Goal: Information Seeking & Learning: Learn about a topic

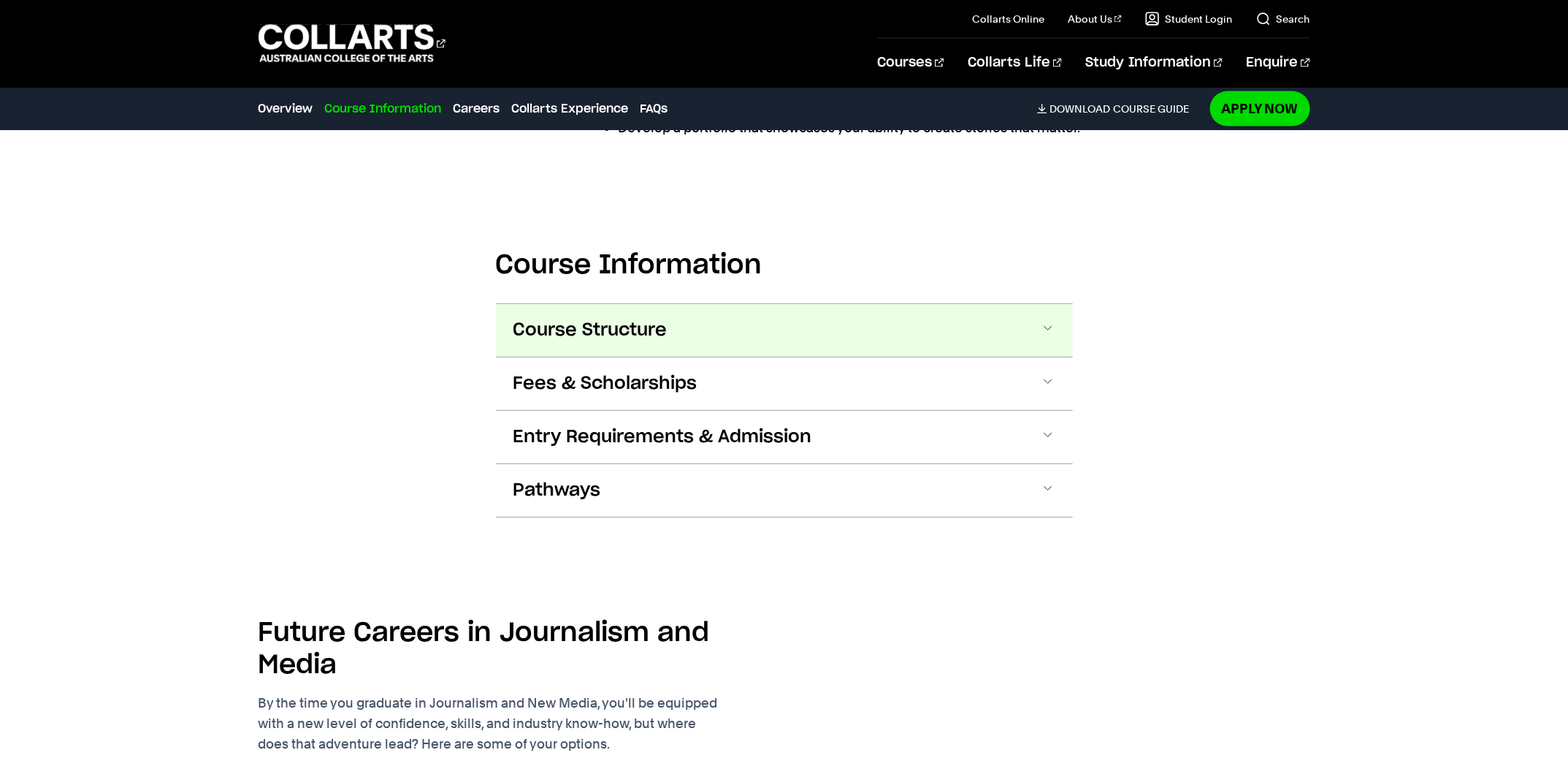
click at [609, 309] on button "Course Structure" at bounding box center [784, 330] width 577 height 52
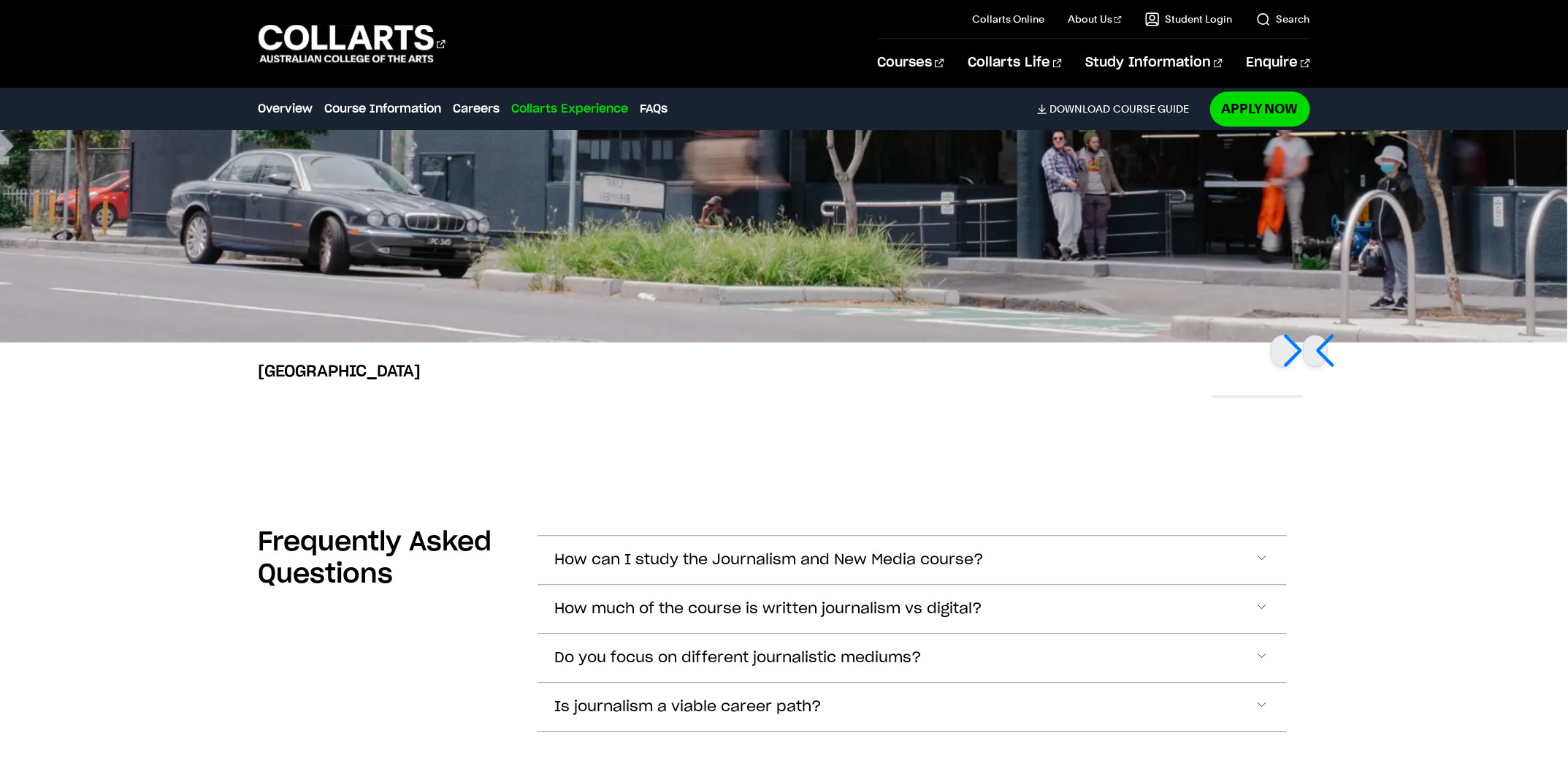
scroll to position [5057, 0]
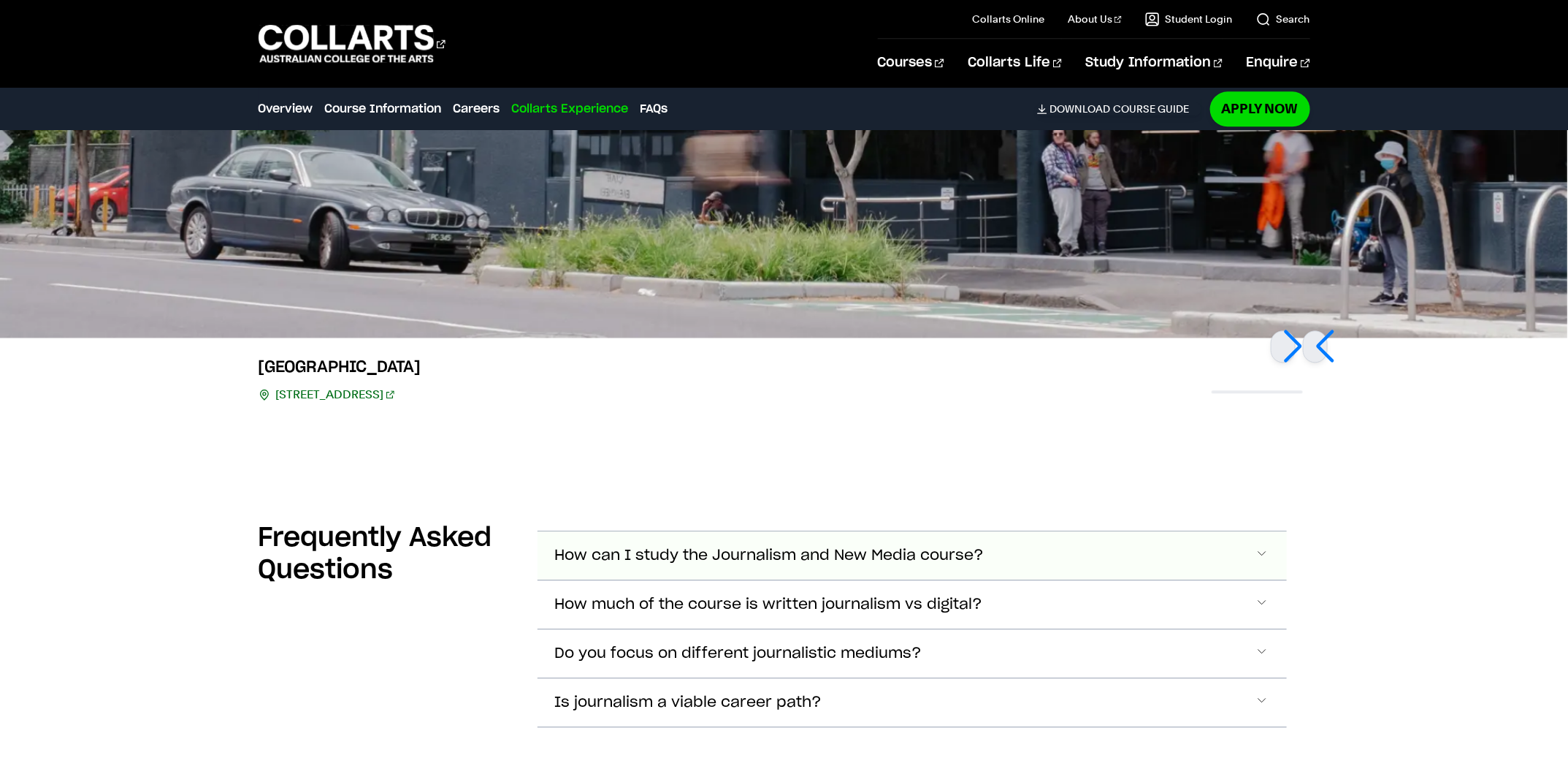
click at [772, 562] on span "How can I study the Journalism and New Media course?" at bounding box center [770, 555] width 430 height 16
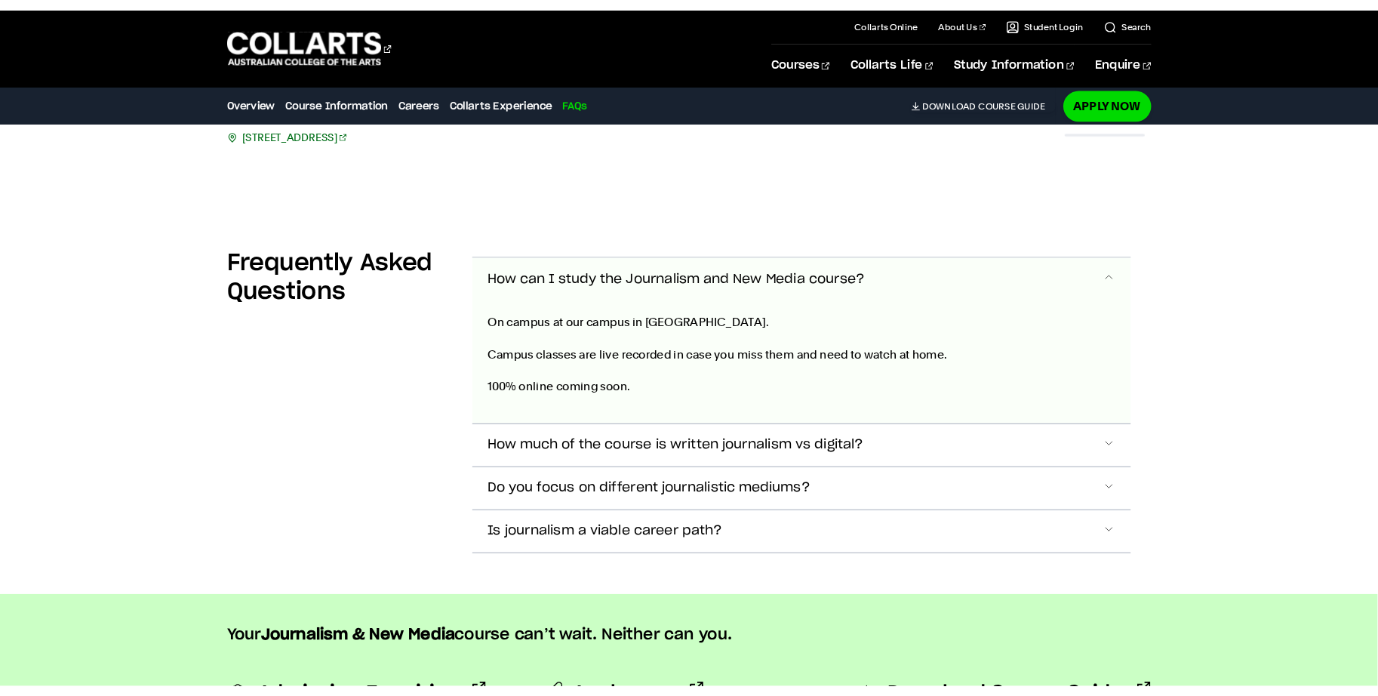
scroll to position [5469, 0]
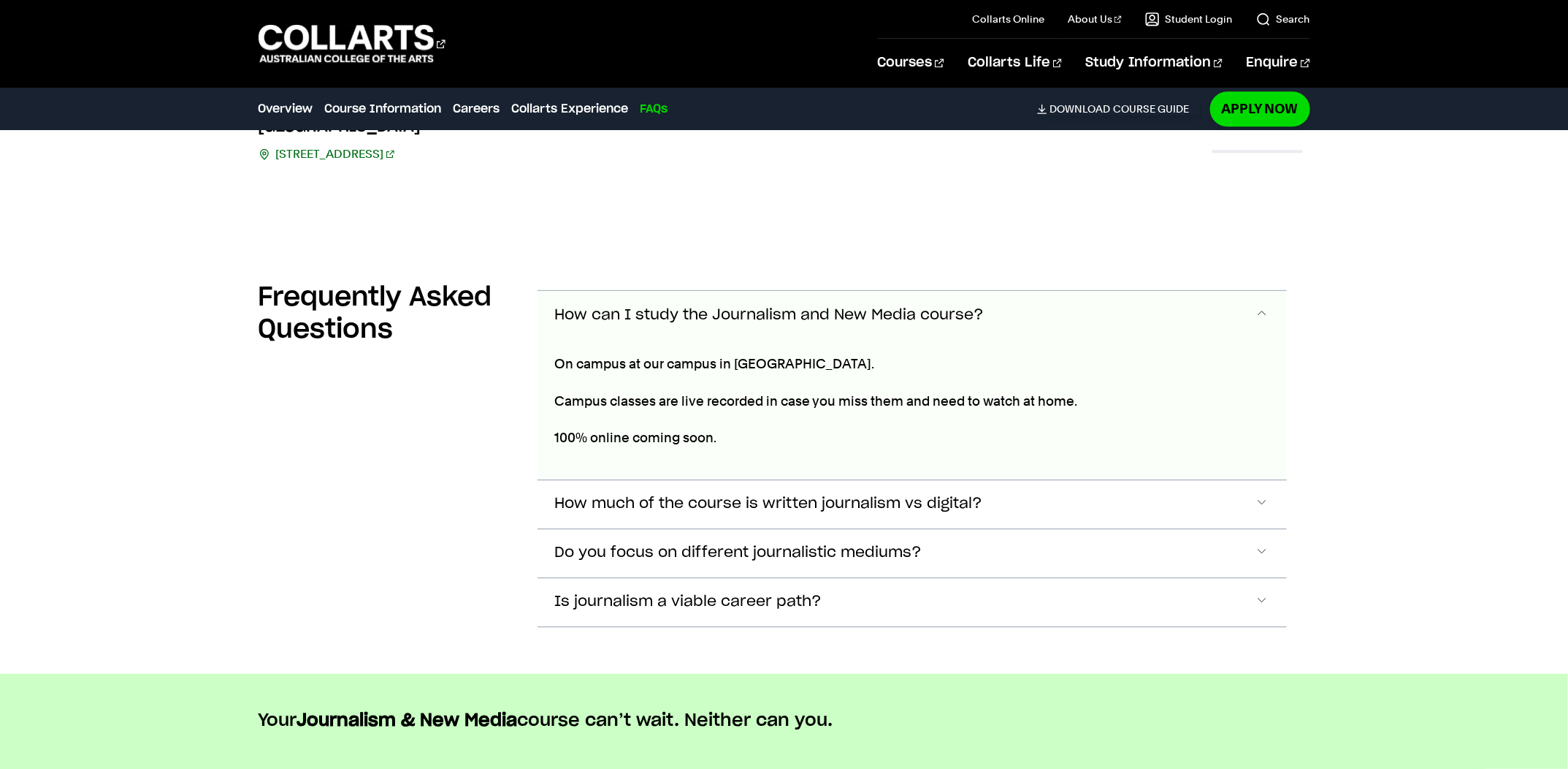
click at [599, 343] on div "On campus at our campus in Collingwood. Campus classes are live recorded in cas…" at bounding box center [826, 409] width 577 height 140
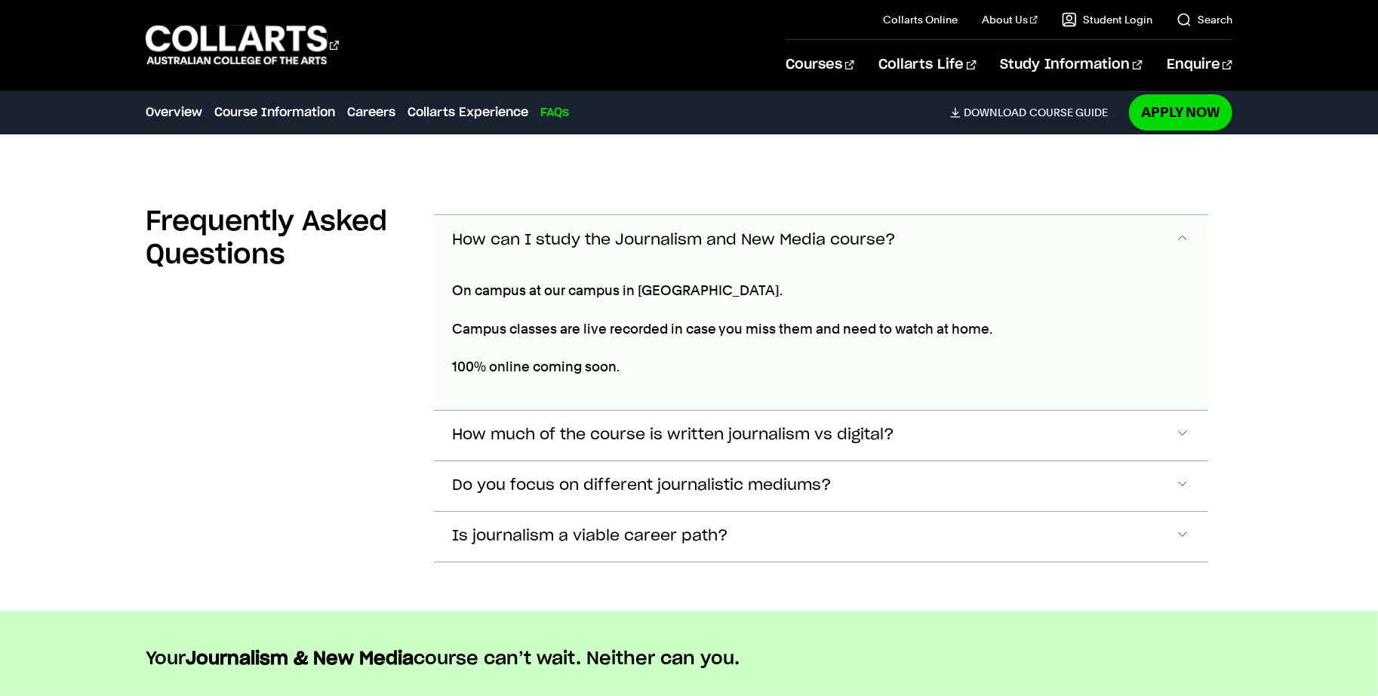
scroll to position [5470, 0]
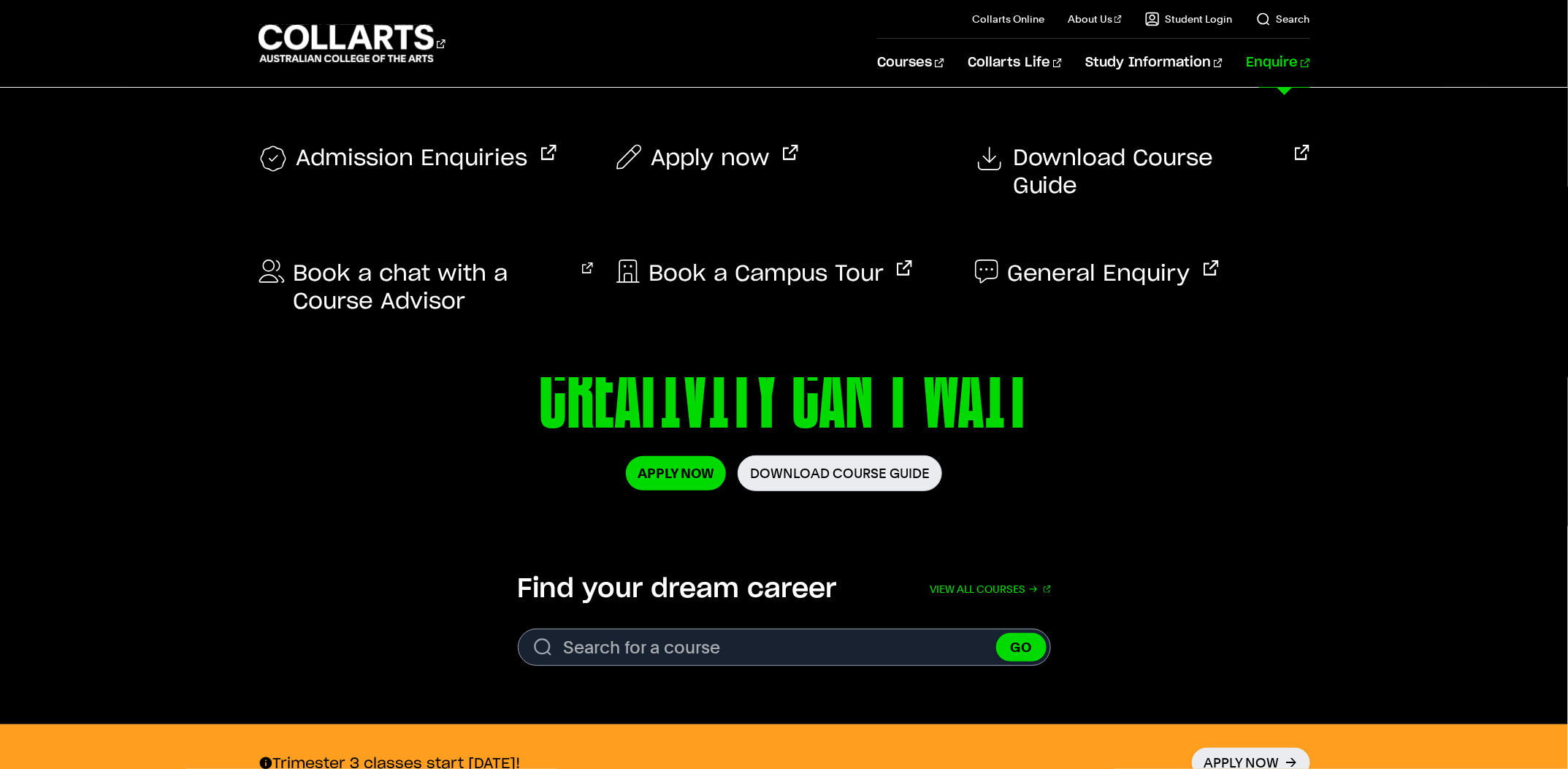
click at [1282, 61] on link "Enquire" at bounding box center [1278, 63] width 64 height 48
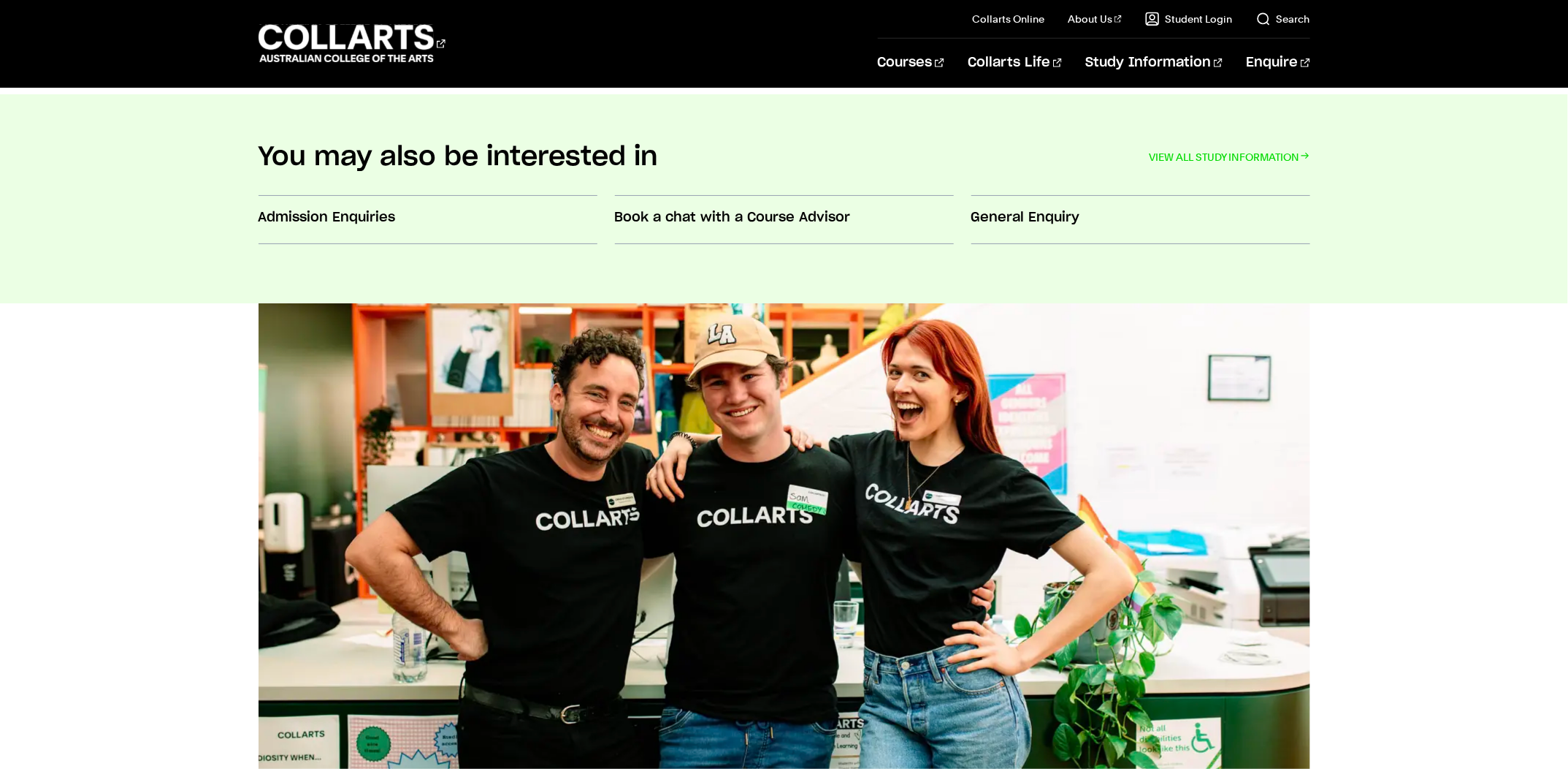
scroll to position [157, 0]
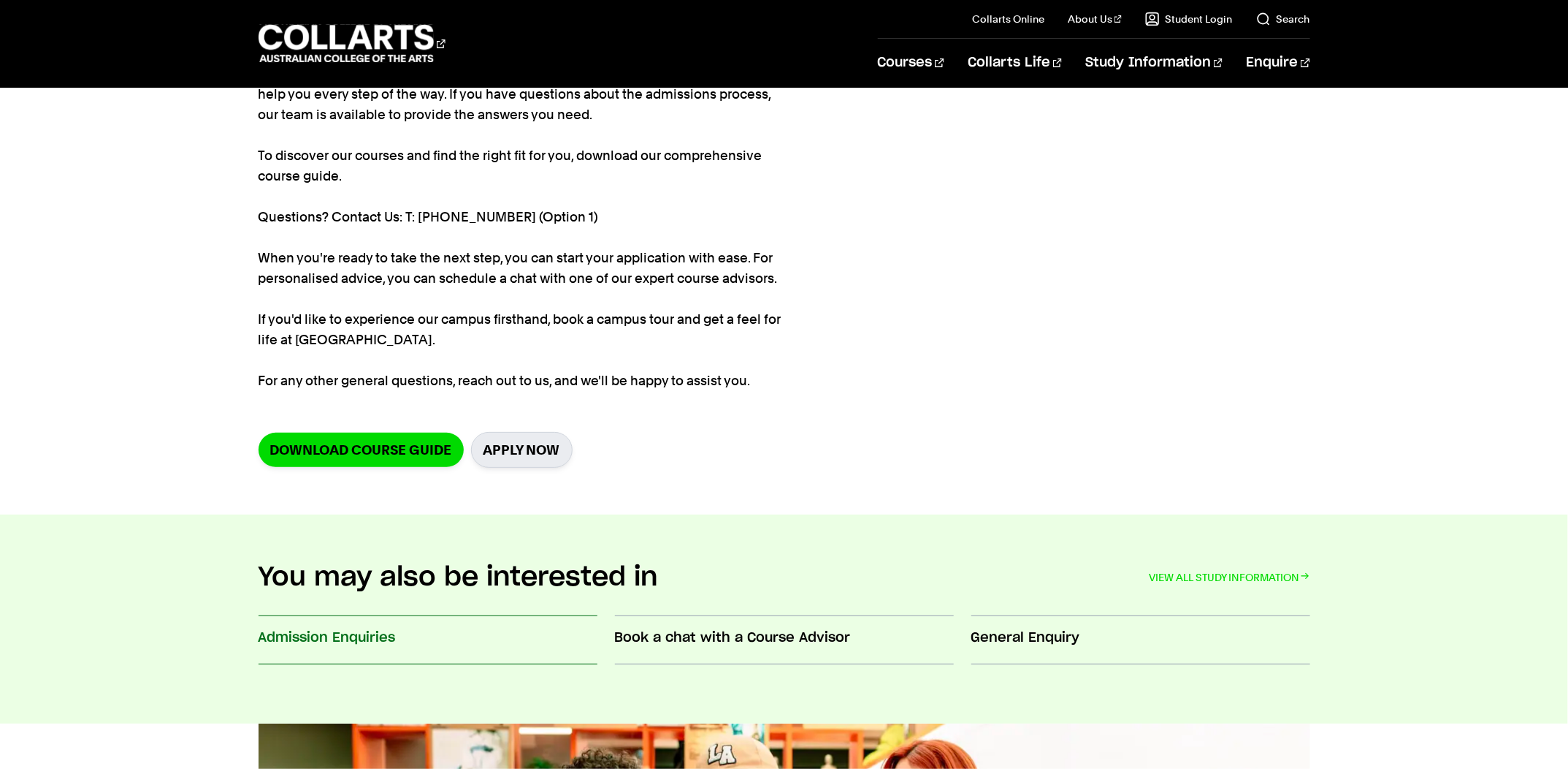
click at [368, 635] on h3 "Admission Enquiries" at bounding box center [428, 638] width 339 height 19
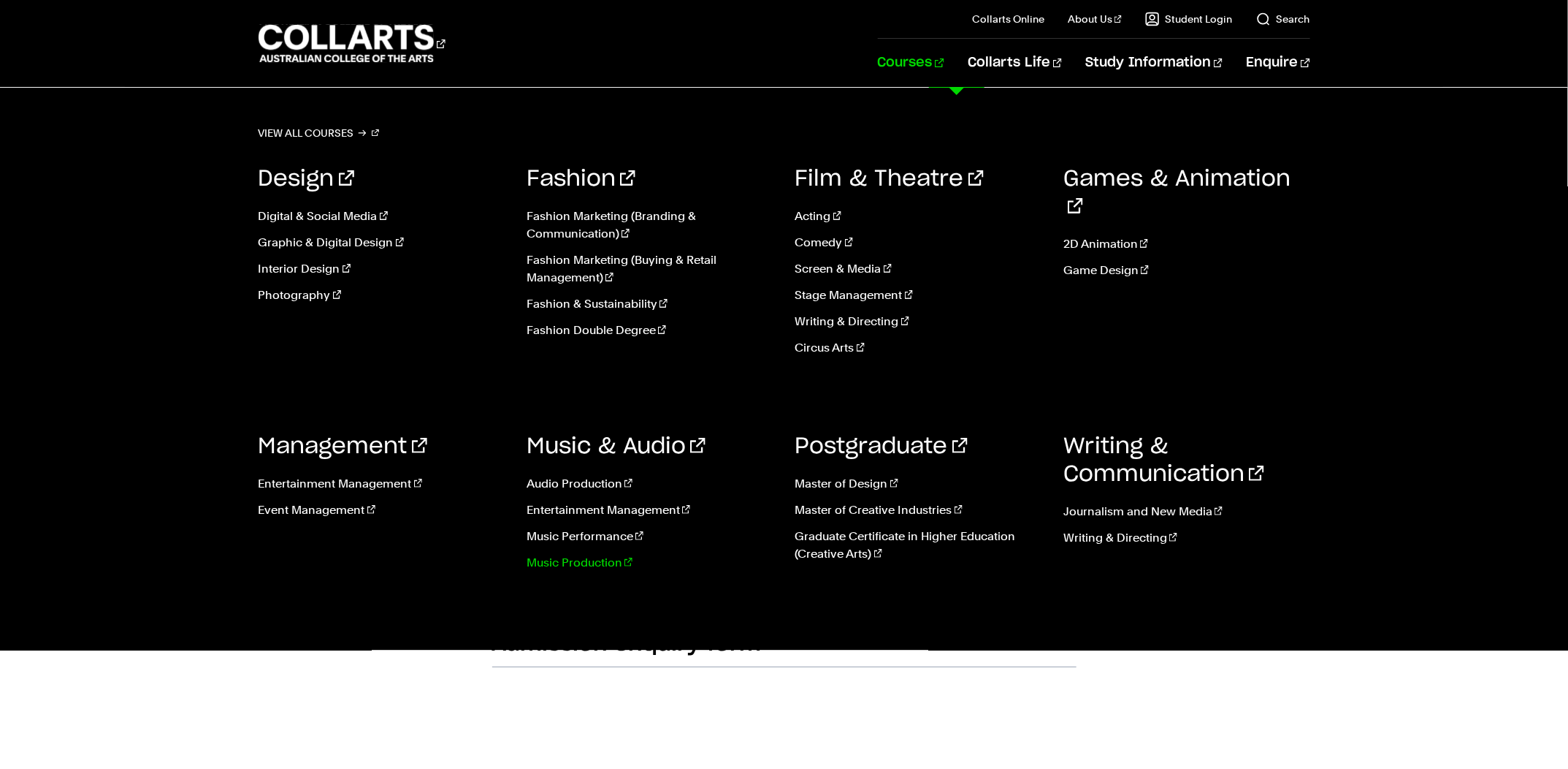
click at [584, 568] on link "Music Production" at bounding box center [649, 563] width 247 height 17
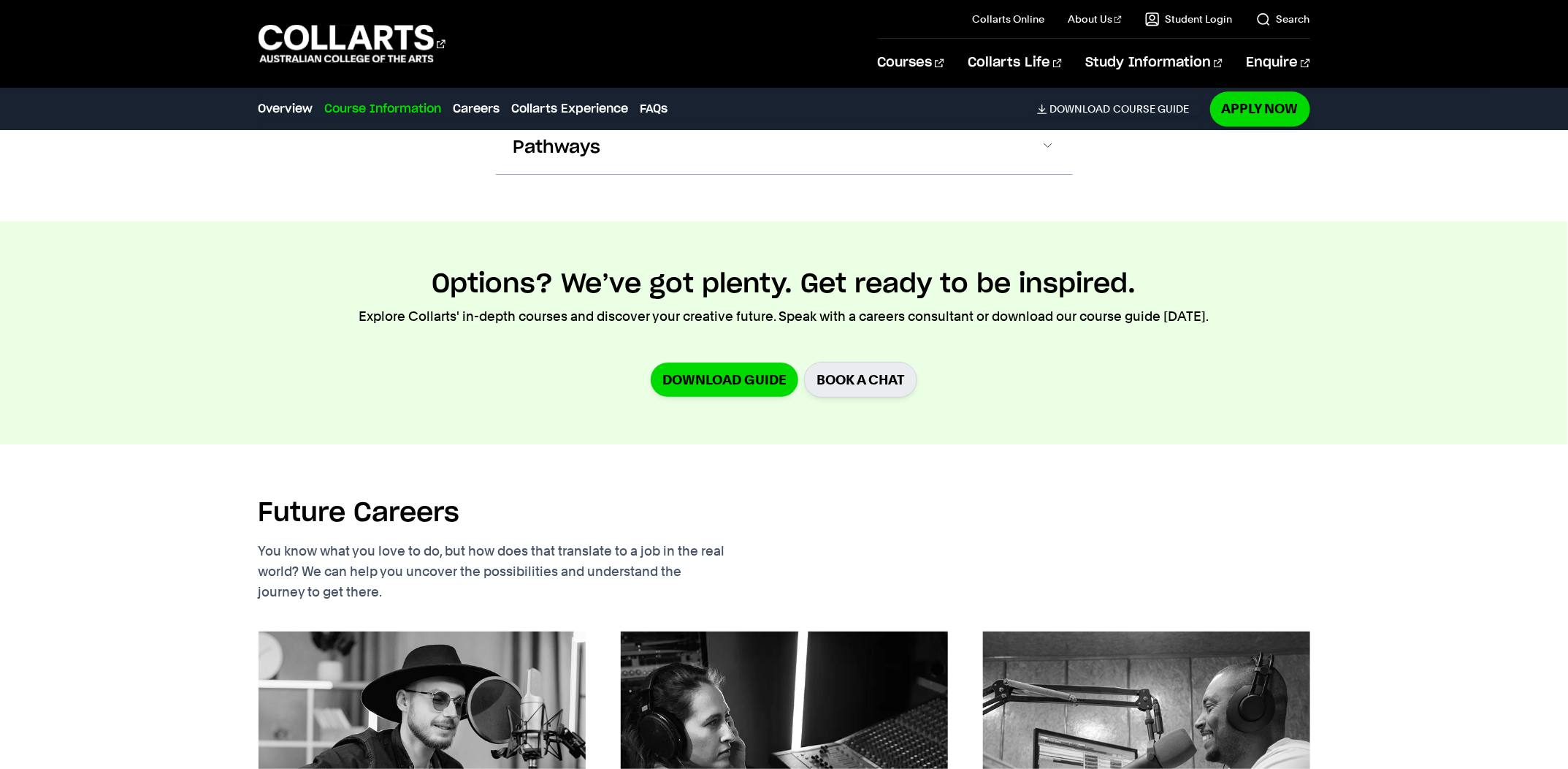
scroll to position [1134, 0]
